Goal: Task Accomplishment & Management: Use online tool/utility

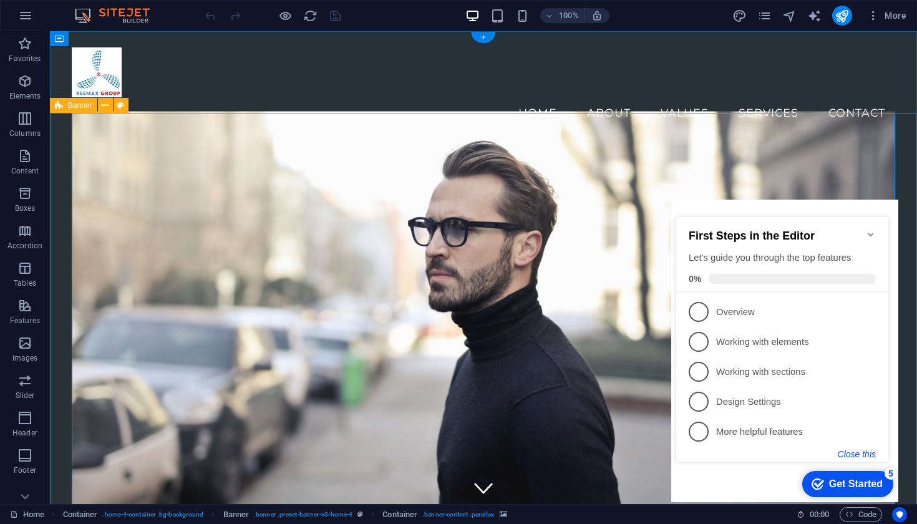
click at [869, 453] on button "Close this" at bounding box center [857, 454] width 38 height 10
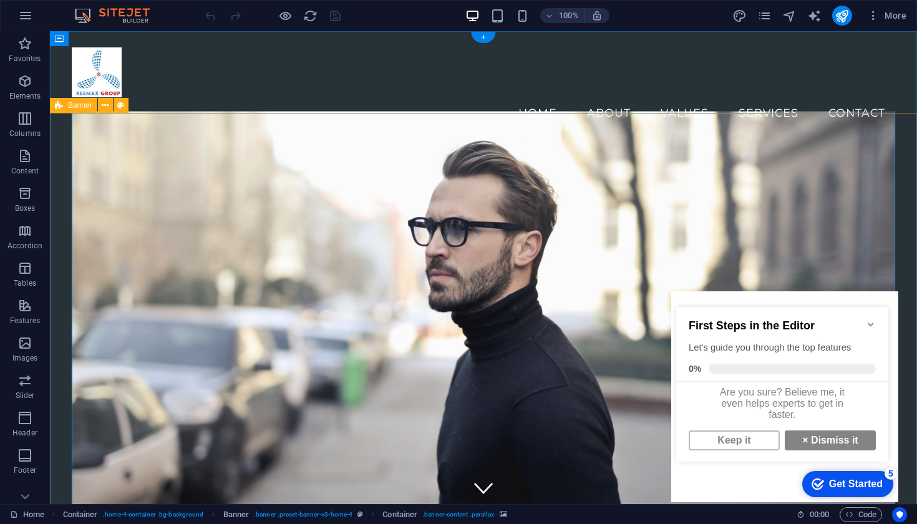
click at [605, 389] on figure at bounding box center [484, 326] width 824 height 430
click at [870, 319] on icon "Minimize checklist" at bounding box center [871, 324] width 10 height 10
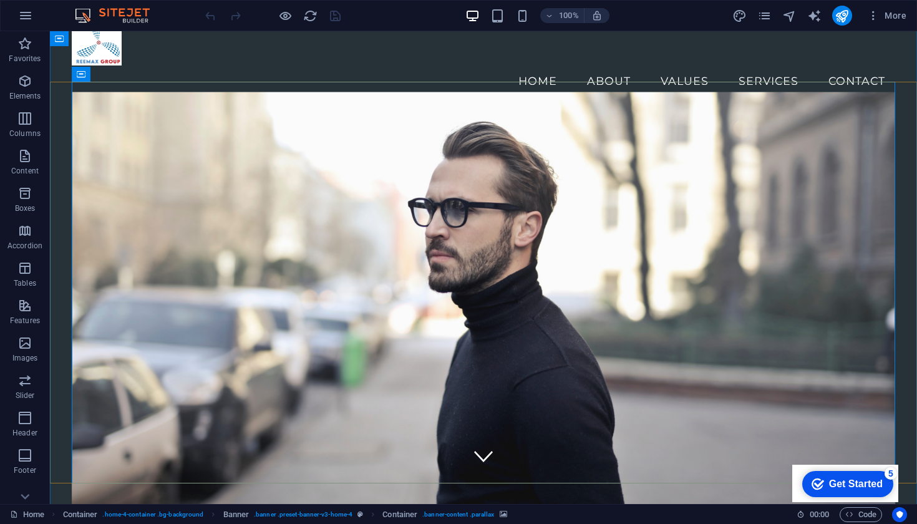
scroll to position [31, 0]
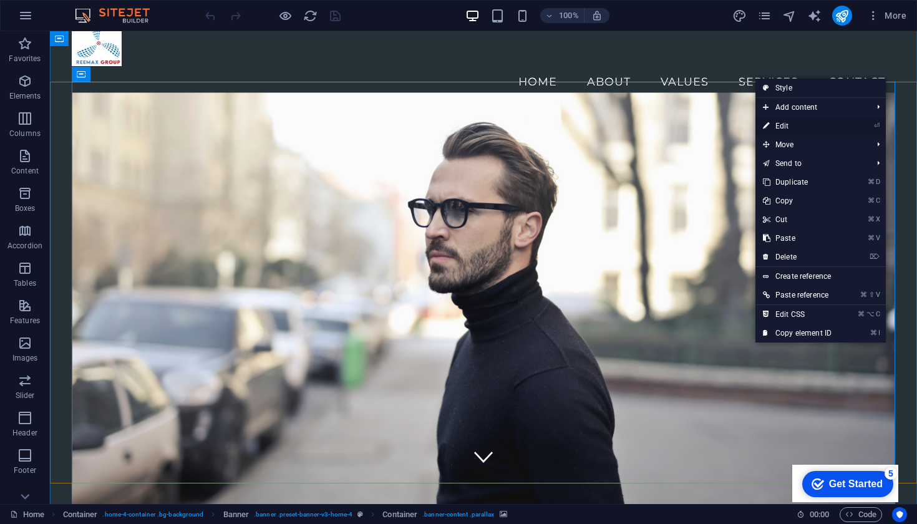
click at [792, 125] on link "⏎ Edit" at bounding box center [798, 126] width 84 height 19
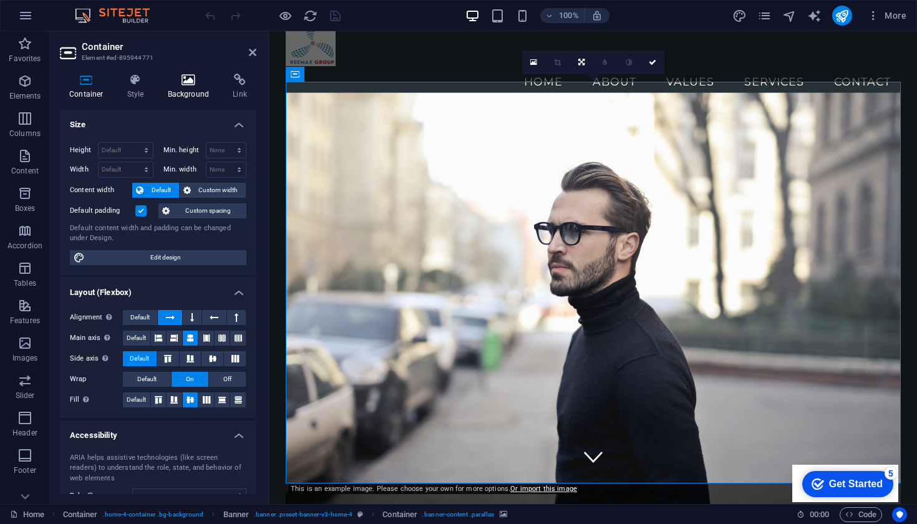
click at [187, 82] on icon at bounding box center [188, 80] width 61 height 12
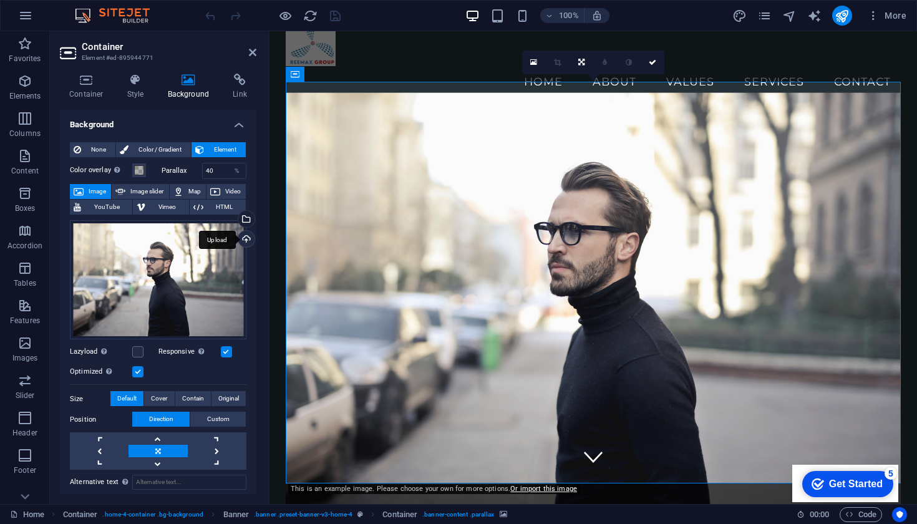
click at [244, 238] on div "Upload" at bounding box center [245, 240] width 19 height 19
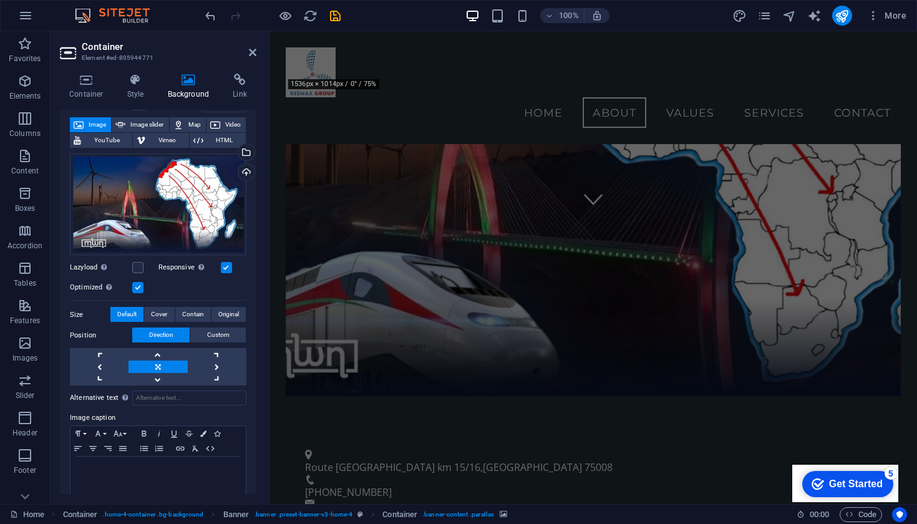
scroll to position [99, 0]
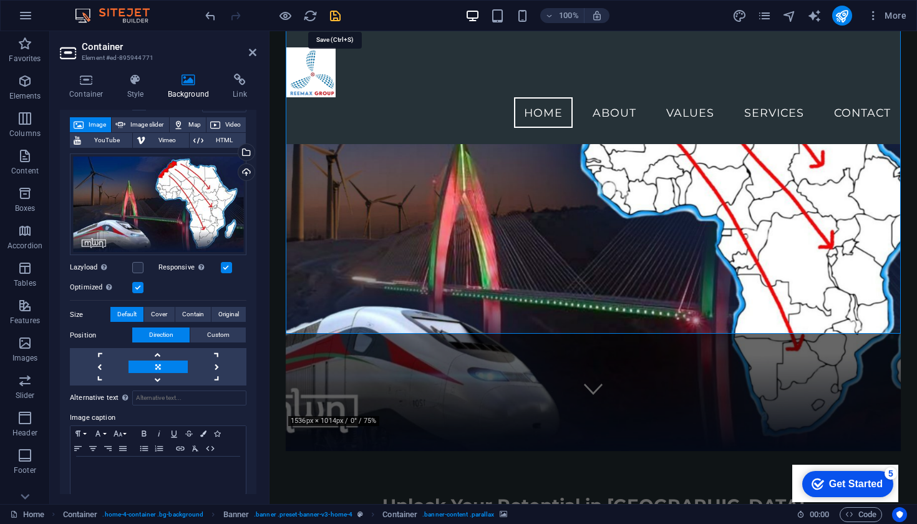
click at [333, 14] on icon "save" at bounding box center [335, 16] width 14 height 14
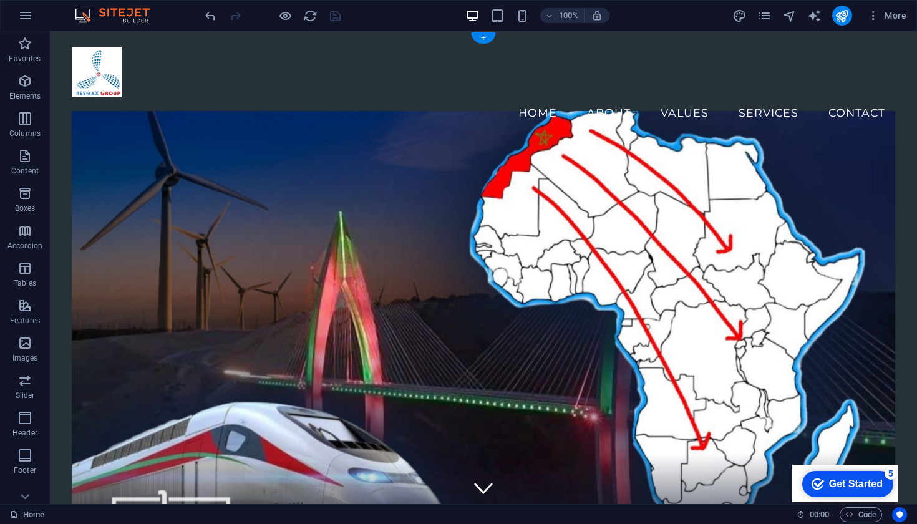
scroll to position [0, 0]
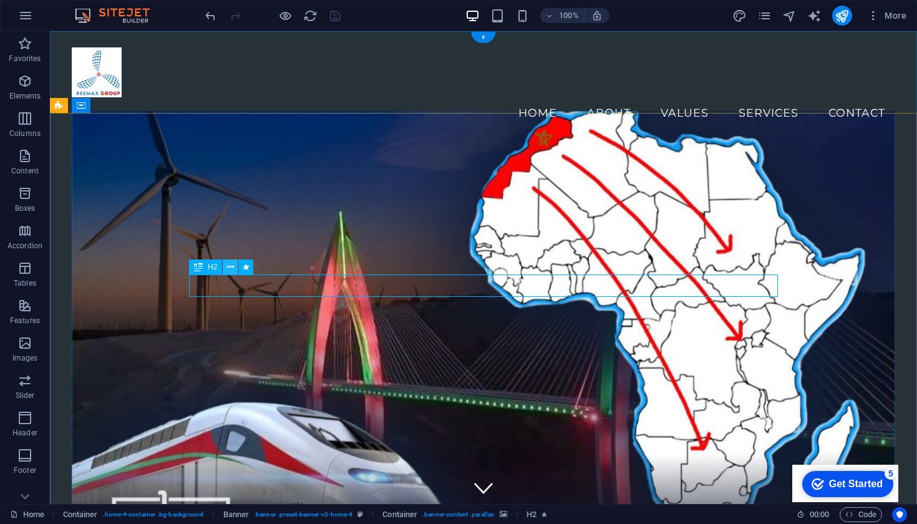
click at [231, 266] on icon at bounding box center [230, 267] width 7 height 13
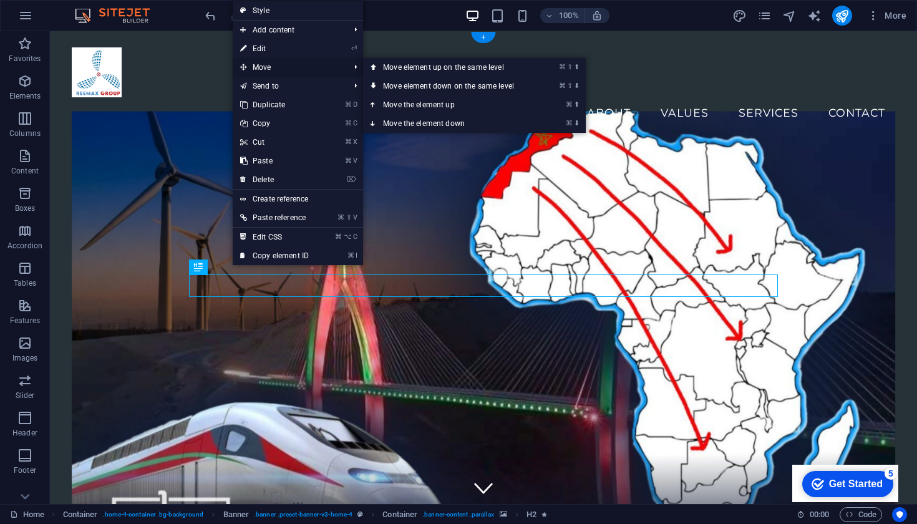
click at [265, 66] on span "Move" at bounding box center [289, 67] width 112 height 19
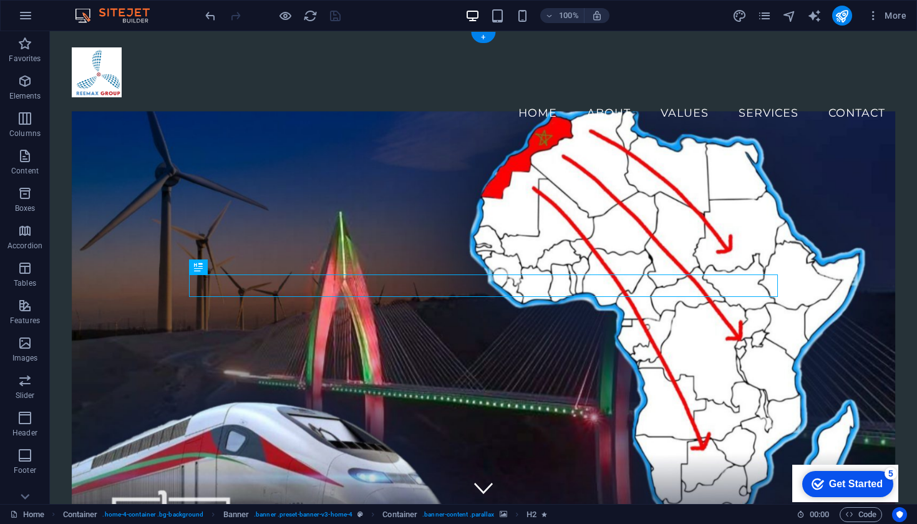
click at [518, 403] on figure at bounding box center [484, 326] width 824 height 430
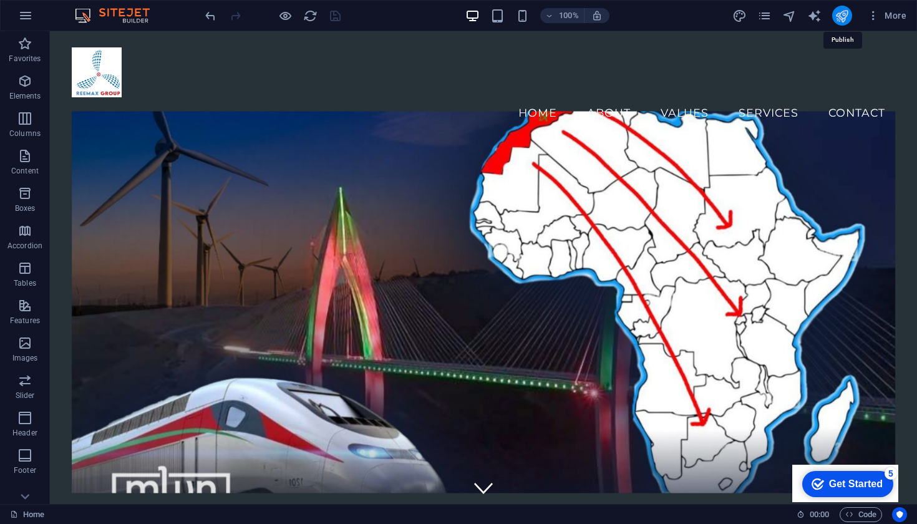
click at [841, 16] on icon "publish" at bounding box center [842, 16] width 14 height 14
